Goal: Transaction & Acquisition: Purchase product/service

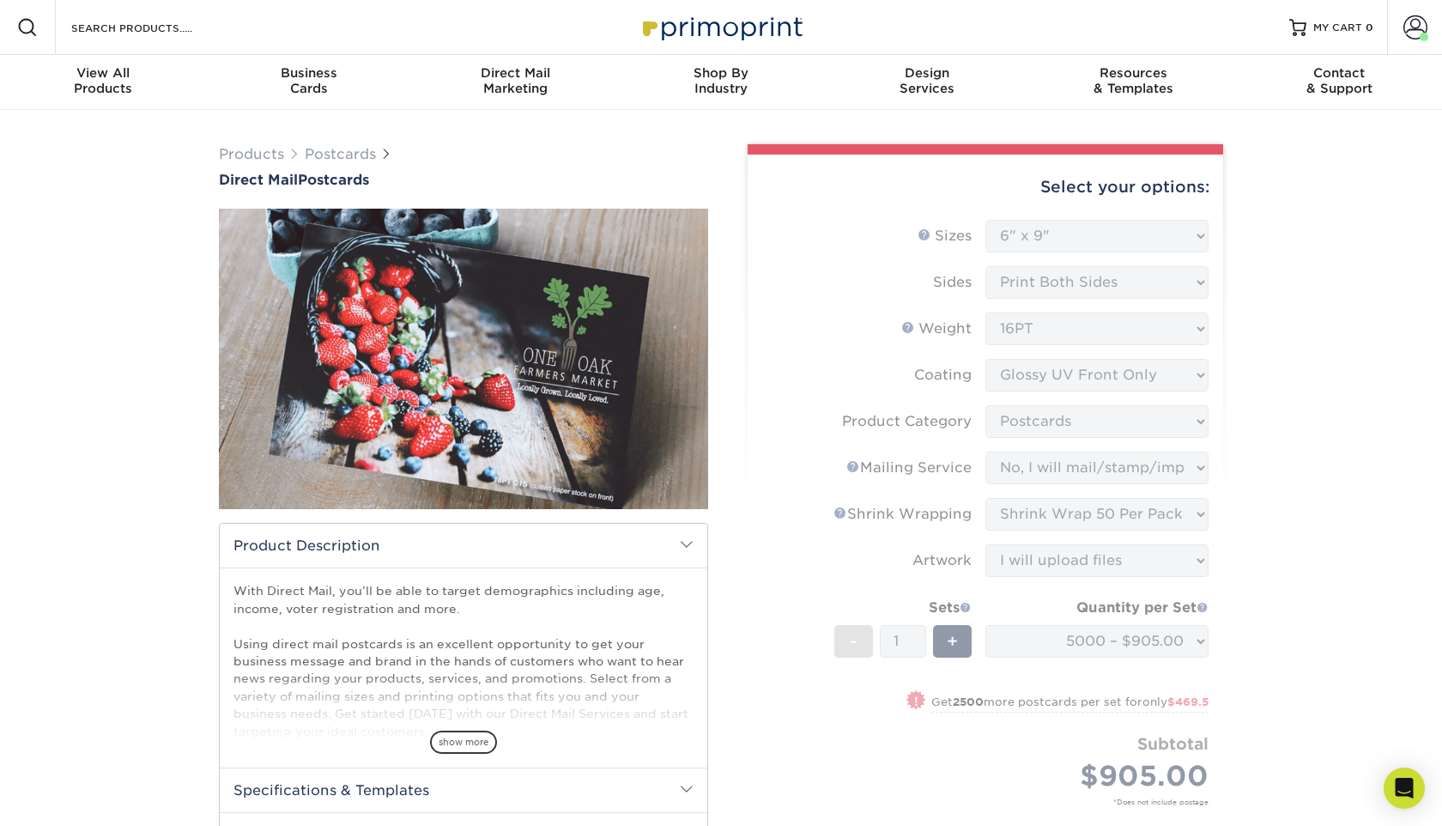
select select "6.00x9.00"
select select "9b7272e0-d6c8-4c3c-8e97-d3a1bcdab858"
select select "934e270e-9523-48b9-93c7-78b0896e16a6"
select select "eb9de9fe-80eb-4931-8869-fba0fd6c3181"
select select "upload"
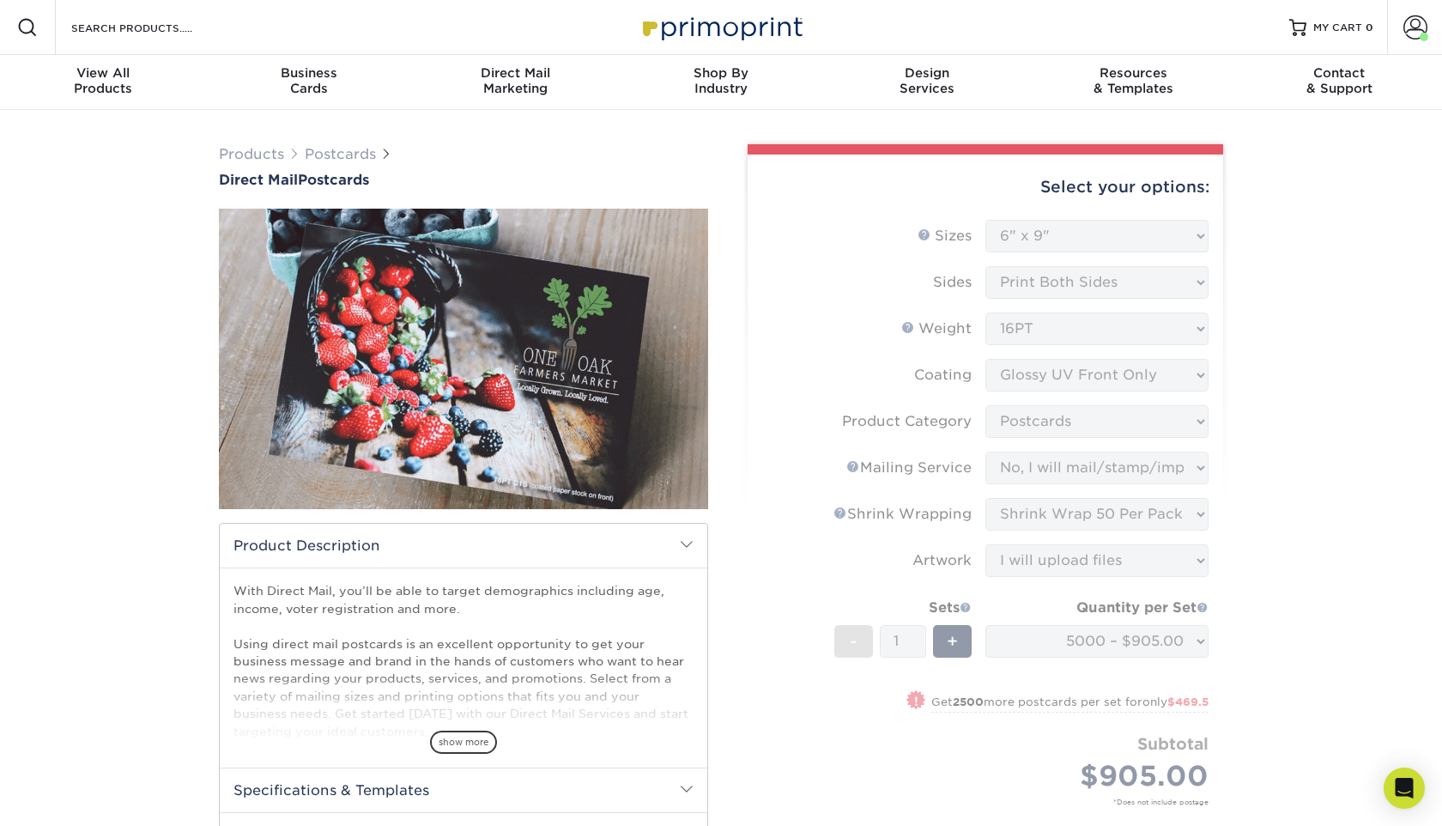
select select "5000 – $905.00"
select select "e40661f0-23b2-4668-a41e-eda79f4e6094"
select select "285288"
select select "02"
click at [779, 318] on form "Sizes Help Sizes Please Select 1.5" x 7" 2" x 4" 2" x 6" 2" x 7" 2" x 8" 2.12" …" at bounding box center [985, 533] width 448 height 626
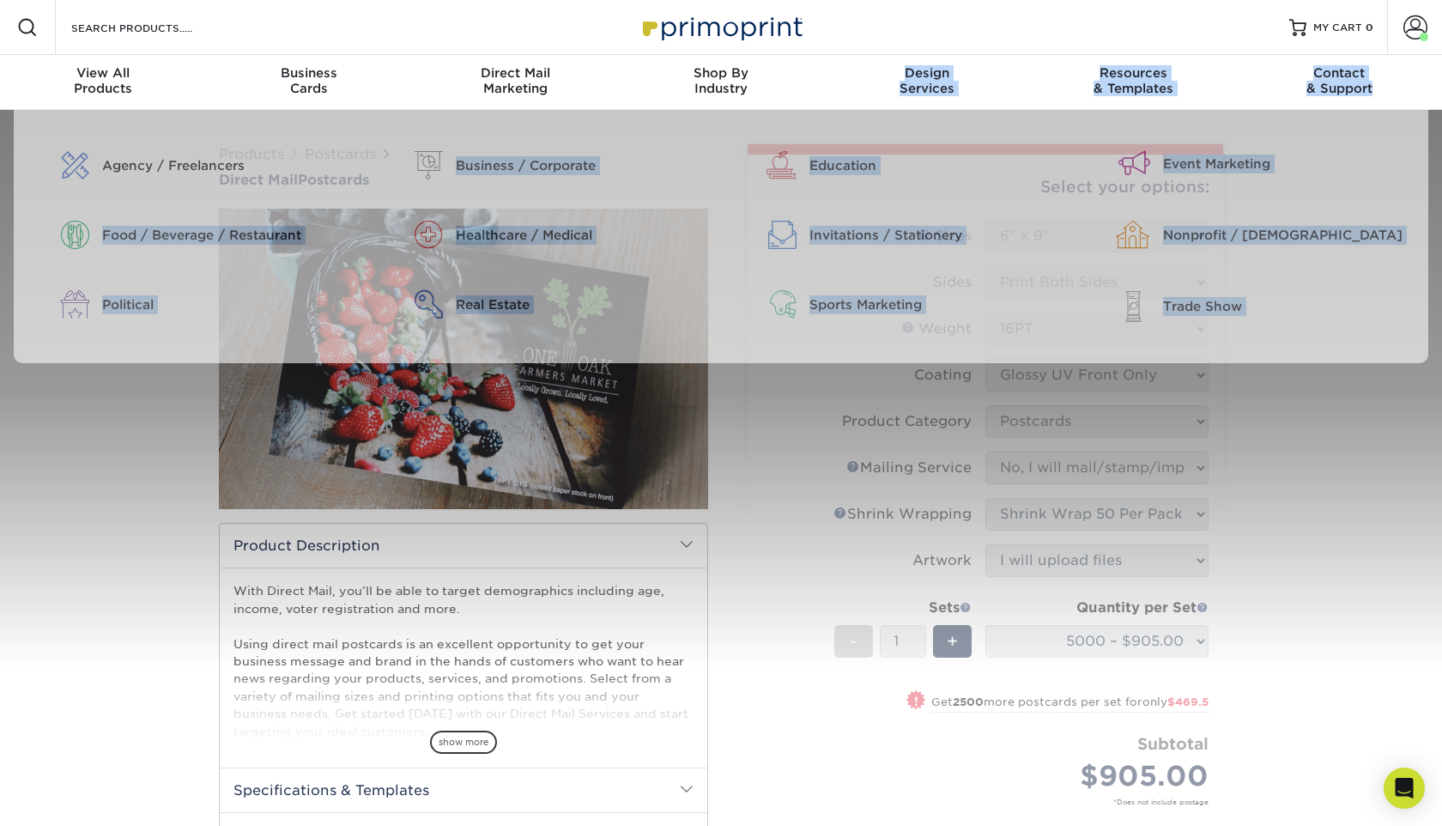
drag, startPoint x: 657, startPoint y: 130, endPoint x: 1208, endPoint y: 483, distance: 654.2
click at [1208, 110] on nav "Resources Menu Search Products Account Welcome, Hana Account Dashboard Active O…" at bounding box center [721, 55] width 1442 height 110
